Goal: Check status: Check status

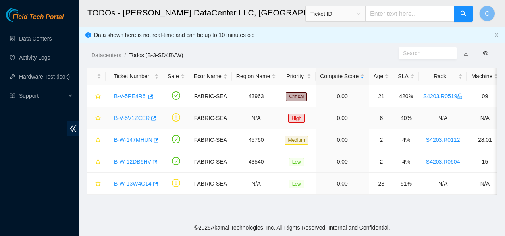
click at [123, 117] on link "B-V-5V1ZCER" at bounding box center [132, 118] width 36 height 6
